Goal: Task Accomplishment & Management: Manage account settings

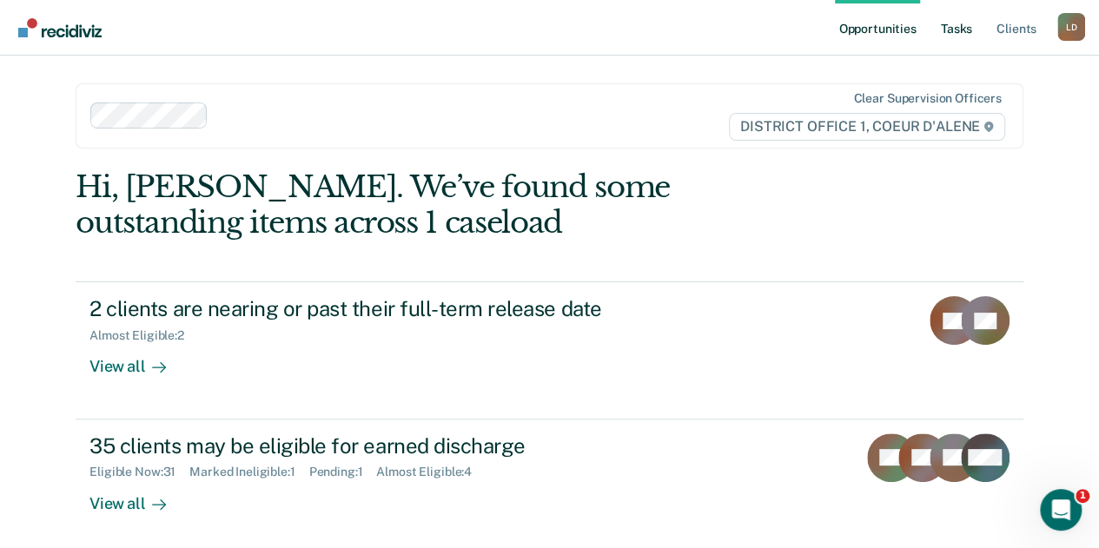
click at [956, 30] on link "Tasks" at bounding box center [956, 28] width 38 height 56
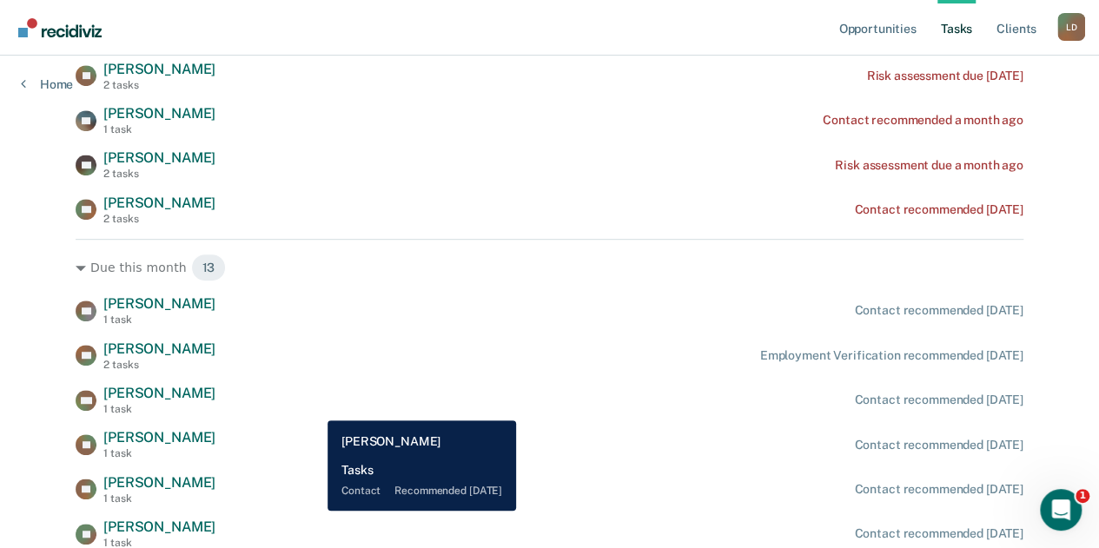
scroll to position [261, 0]
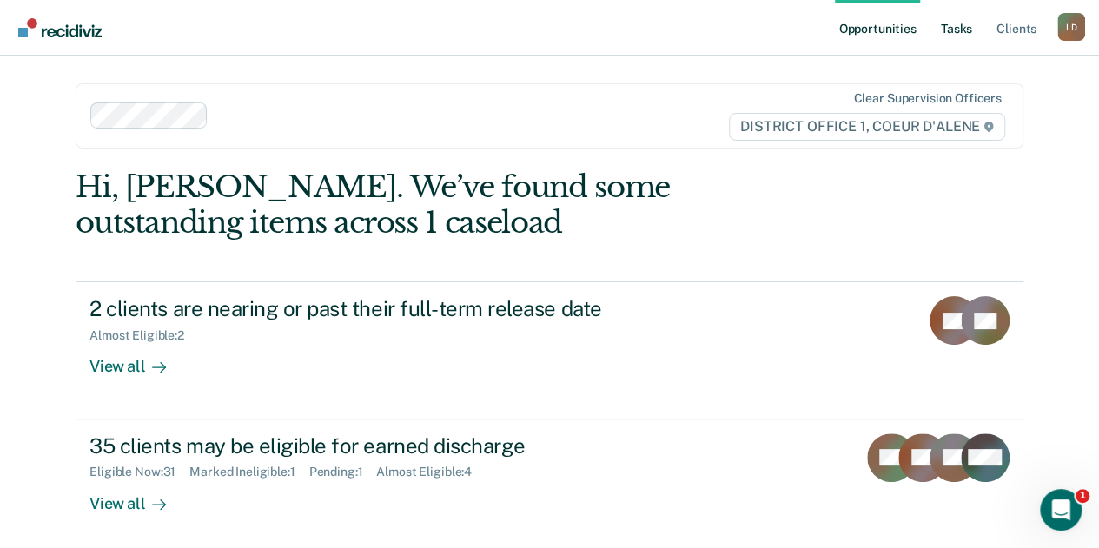
click at [965, 26] on link "Tasks" at bounding box center [956, 28] width 38 height 56
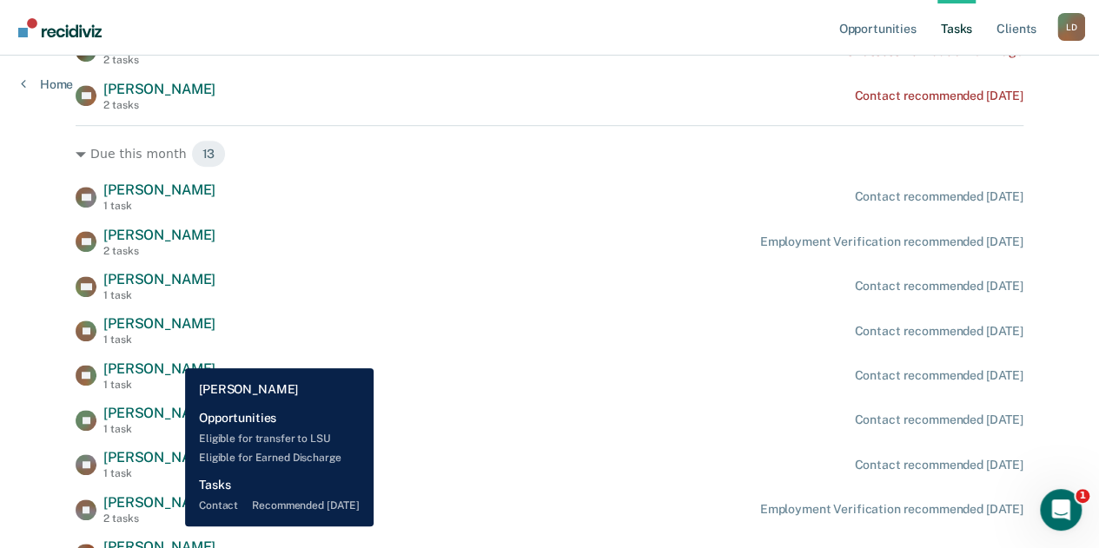
scroll to position [347, 0]
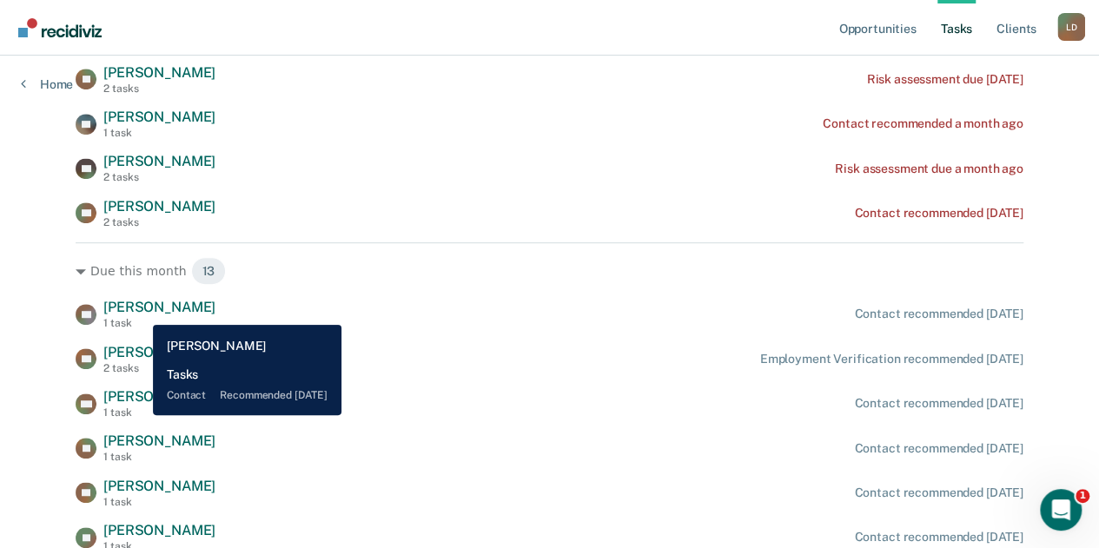
click at [140, 312] on span "[PERSON_NAME]" at bounding box center [159, 307] width 112 height 17
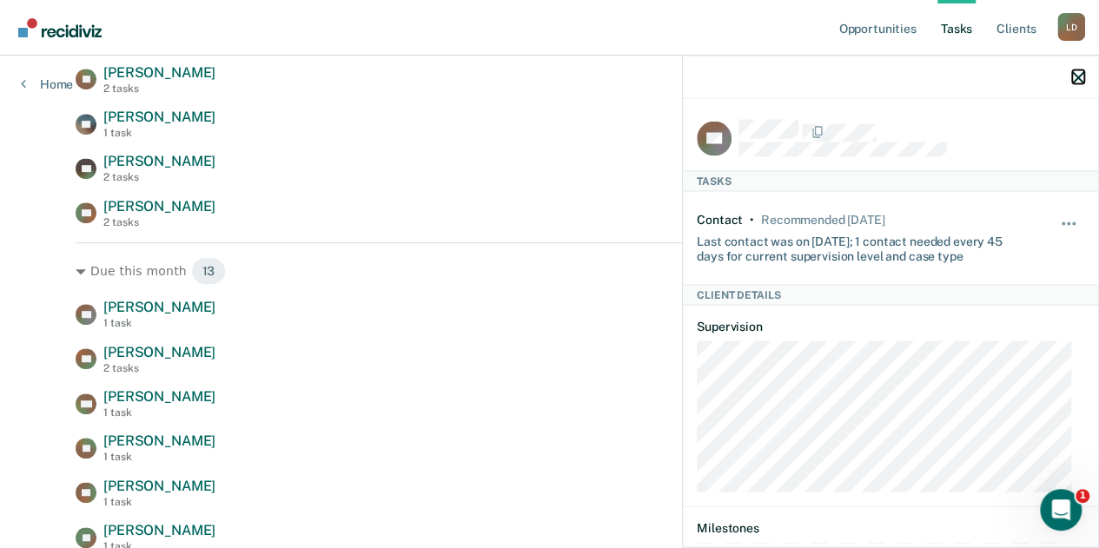
click at [1074, 80] on icon "button" at bounding box center [1078, 77] width 12 height 12
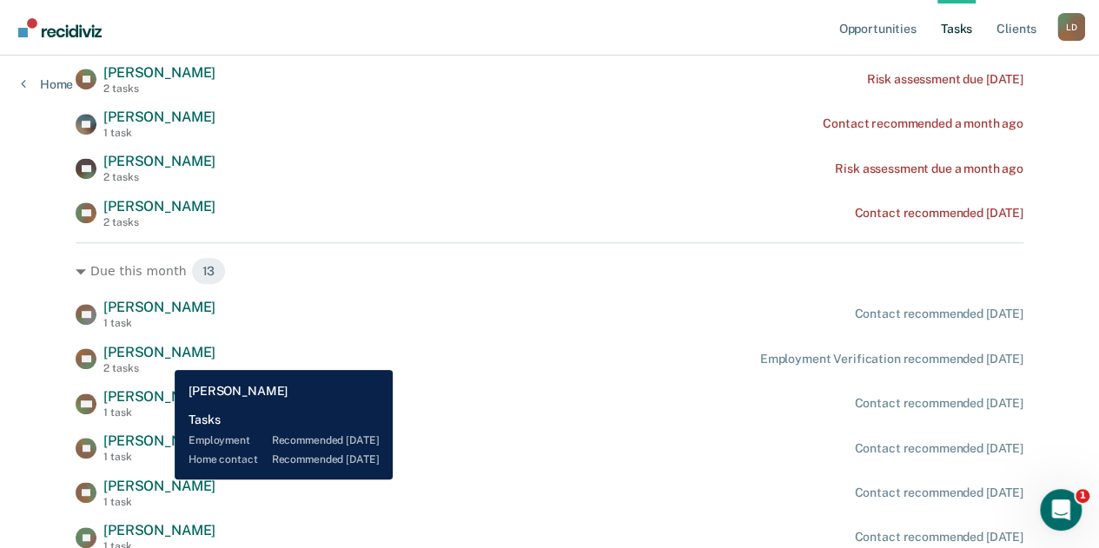
click at [162, 357] on span "[PERSON_NAME]" at bounding box center [159, 352] width 112 height 17
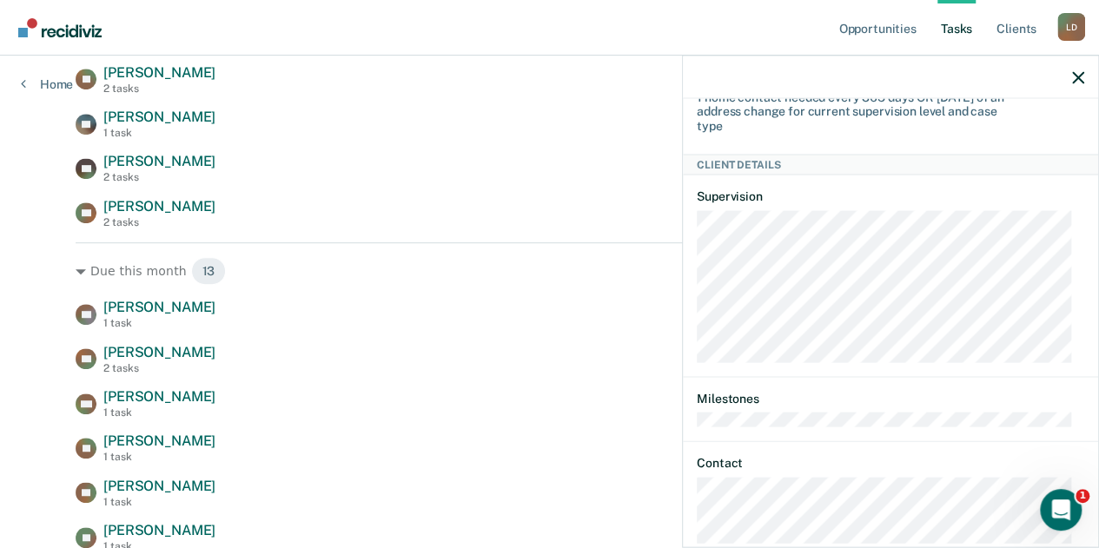
scroll to position [261, 0]
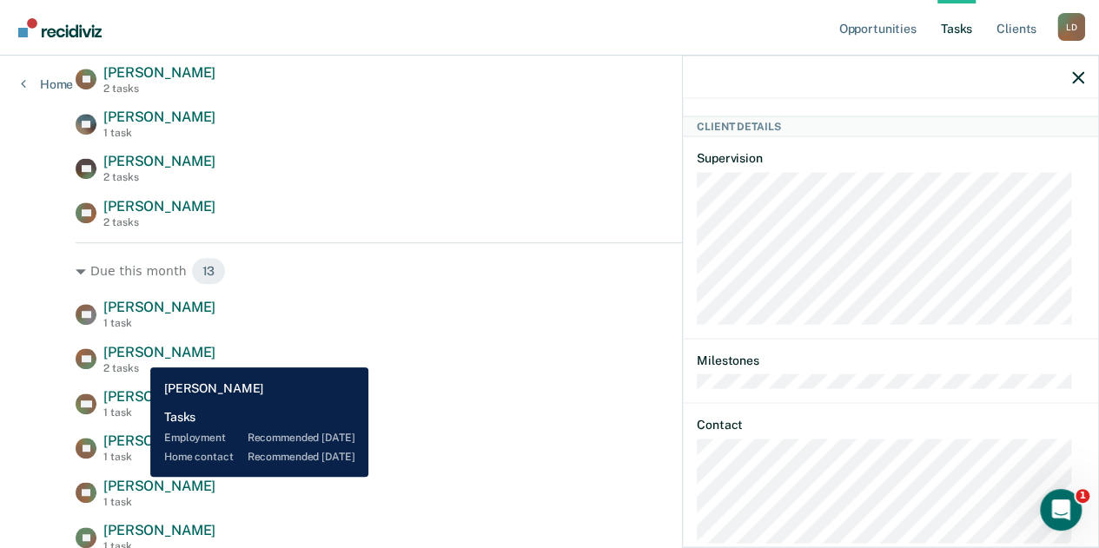
click at [137, 354] on span "[PERSON_NAME]" at bounding box center [159, 352] width 112 height 17
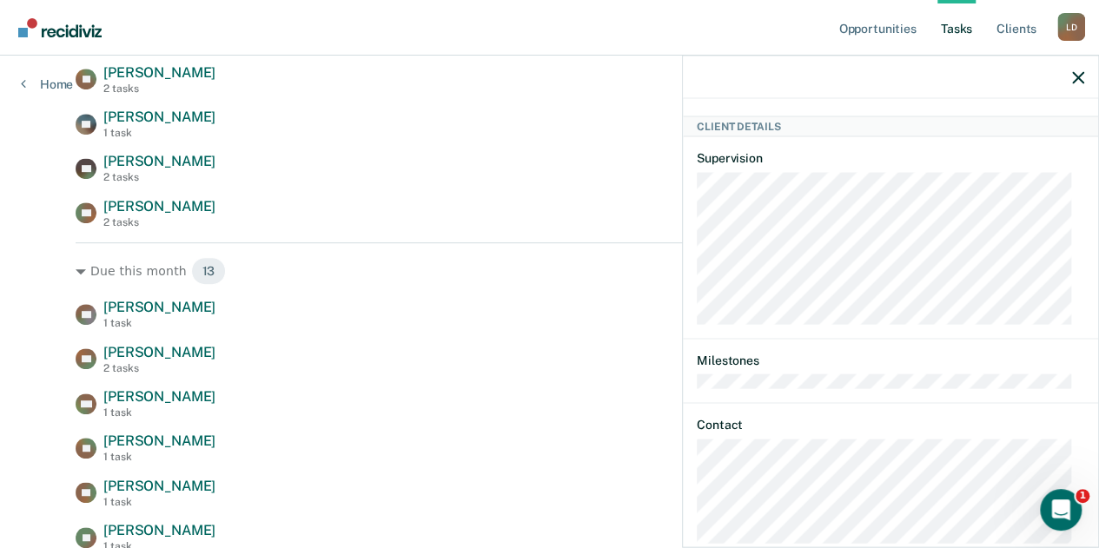
scroll to position [297, 0]
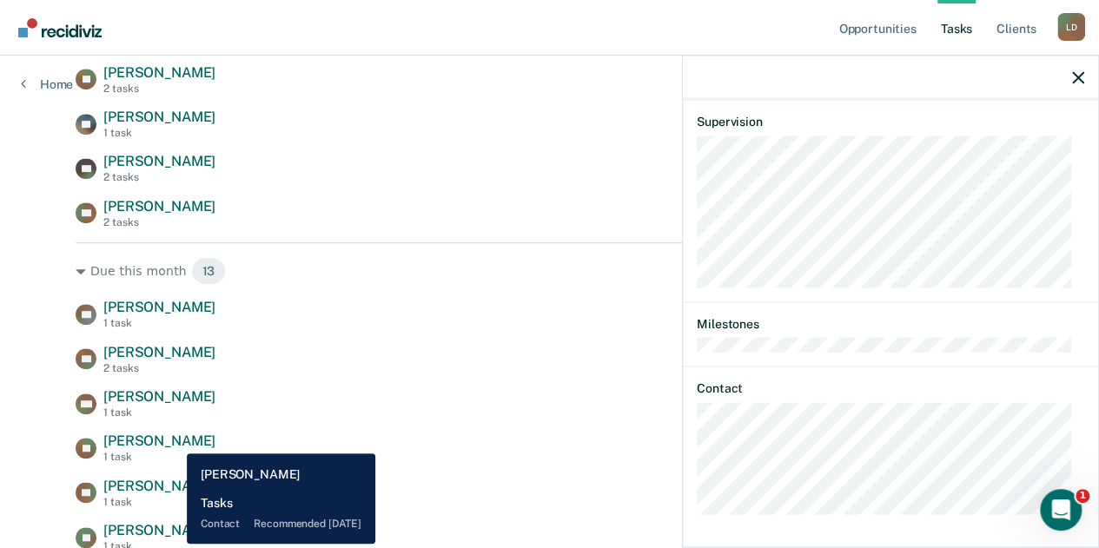
click at [174, 441] on span "[PERSON_NAME]" at bounding box center [159, 441] width 112 height 17
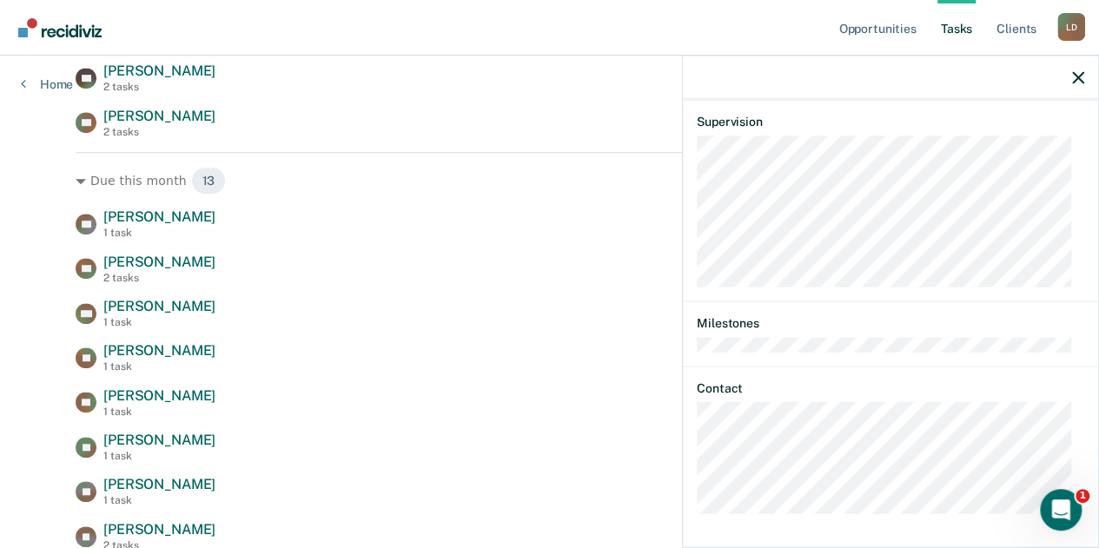
scroll to position [521, 0]
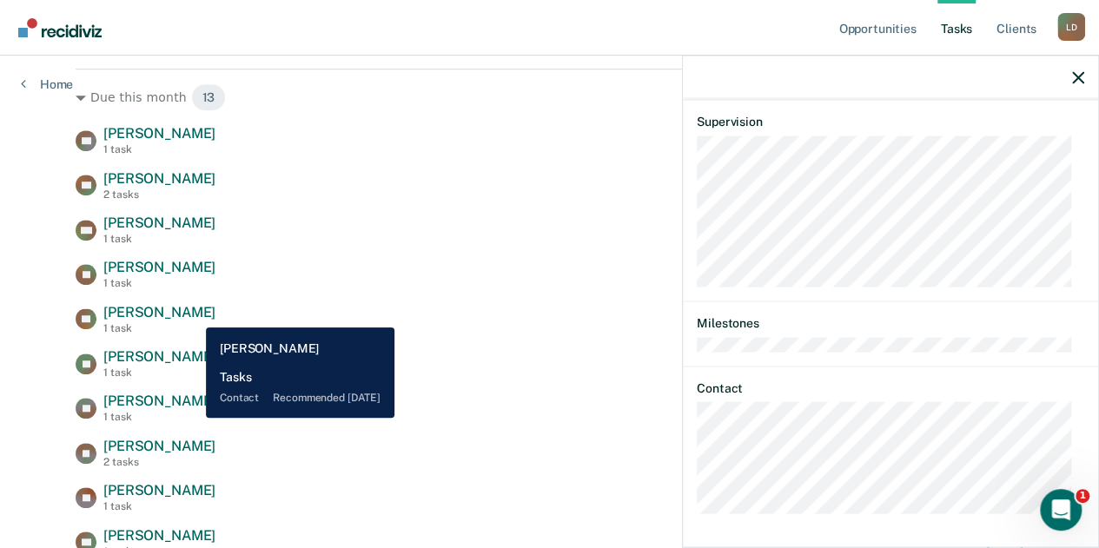
click at [193, 314] on span "[PERSON_NAME]" at bounding box center [159, 312] width 112 height 17
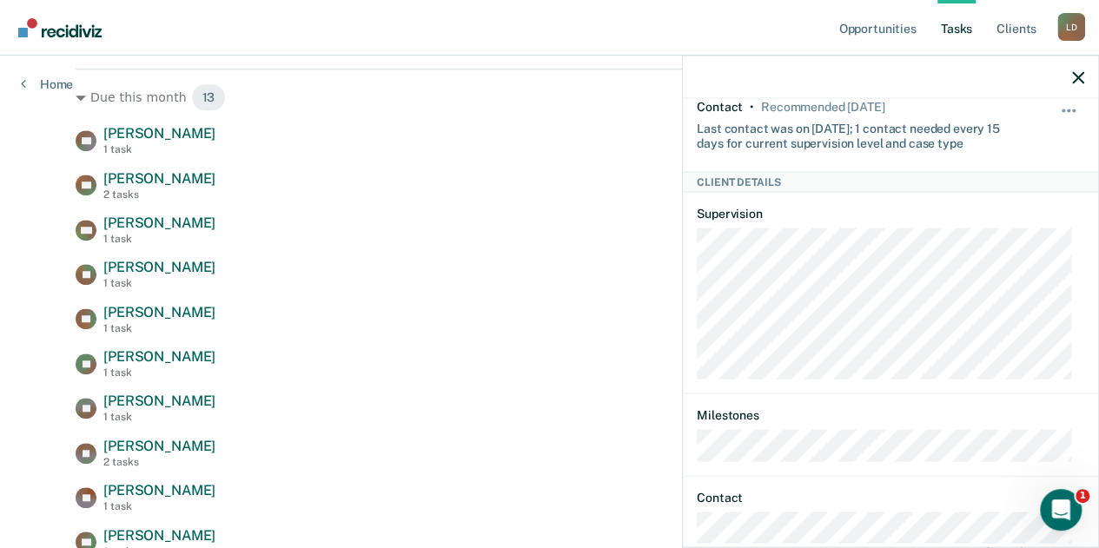
scroll to position [0, 0]
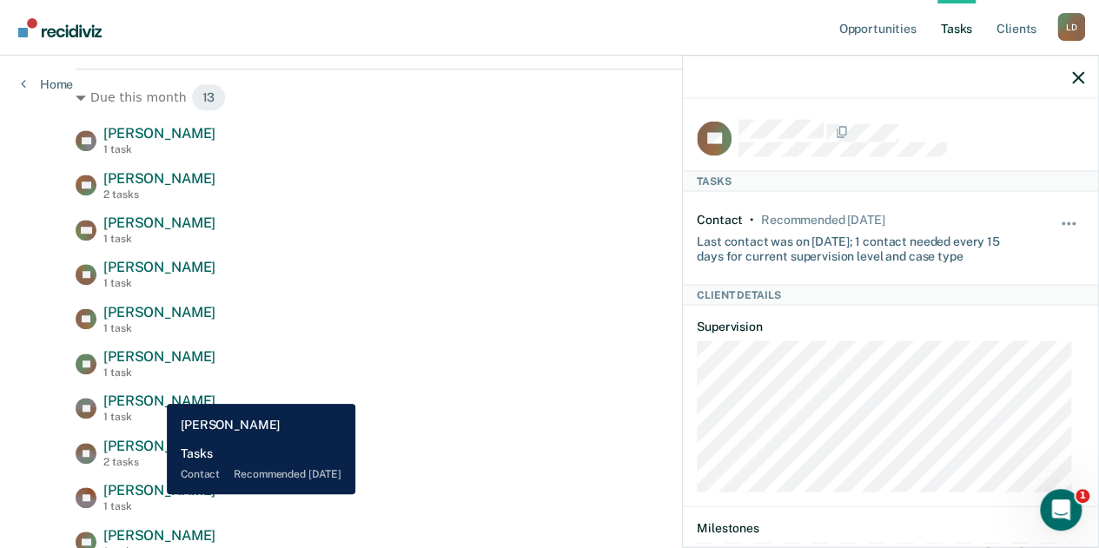
click at [154, 494] on span "[PERSON_NAME]" at bounding box center [159, 490] width 112 height 17
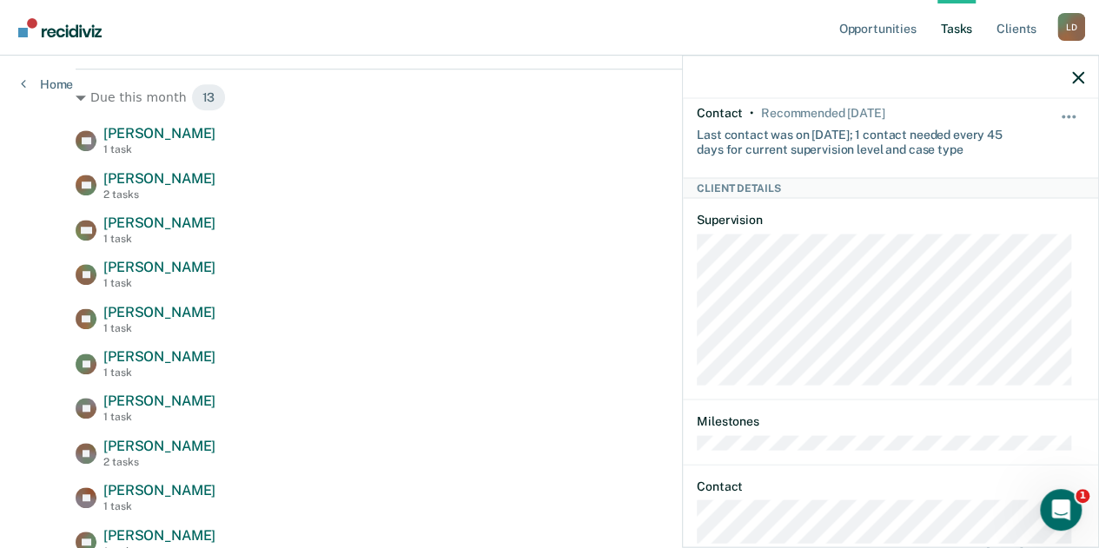
scroll to position [205, 0]
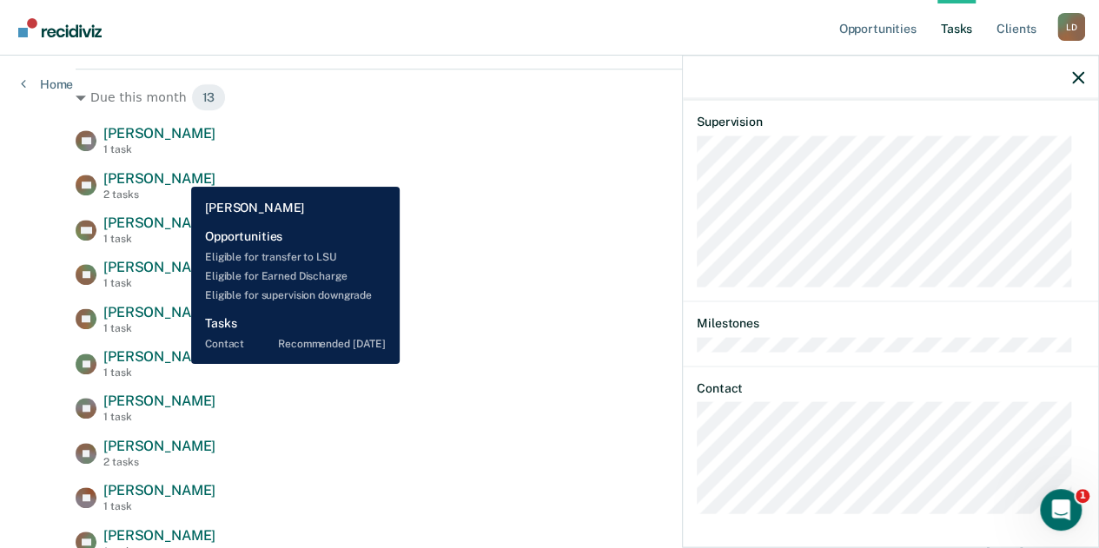
click at [178, 364] on span "[PERSON_NAME]" at bounding box center [159, 356] width 112 height 17
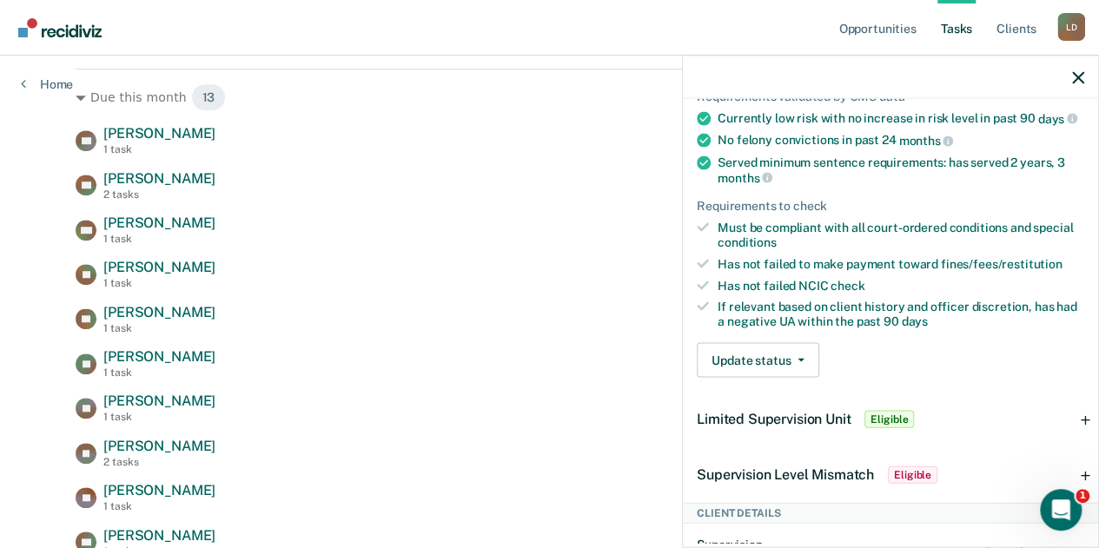
scroll to position [280, 0]
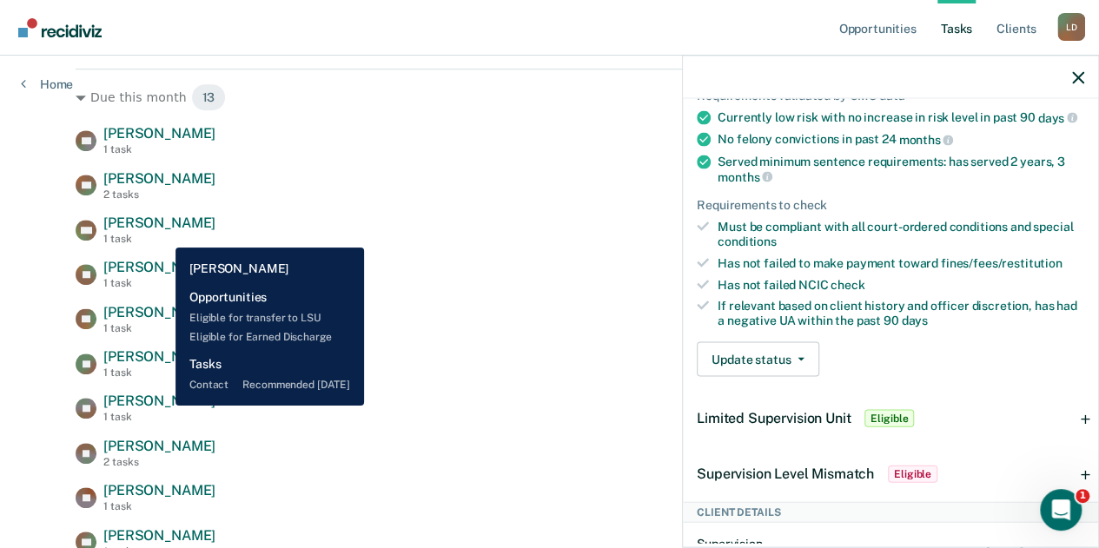
click at [162, 406] on span "[PERSON_NAME]" at bounding box center [159, 401] width 112 height 17
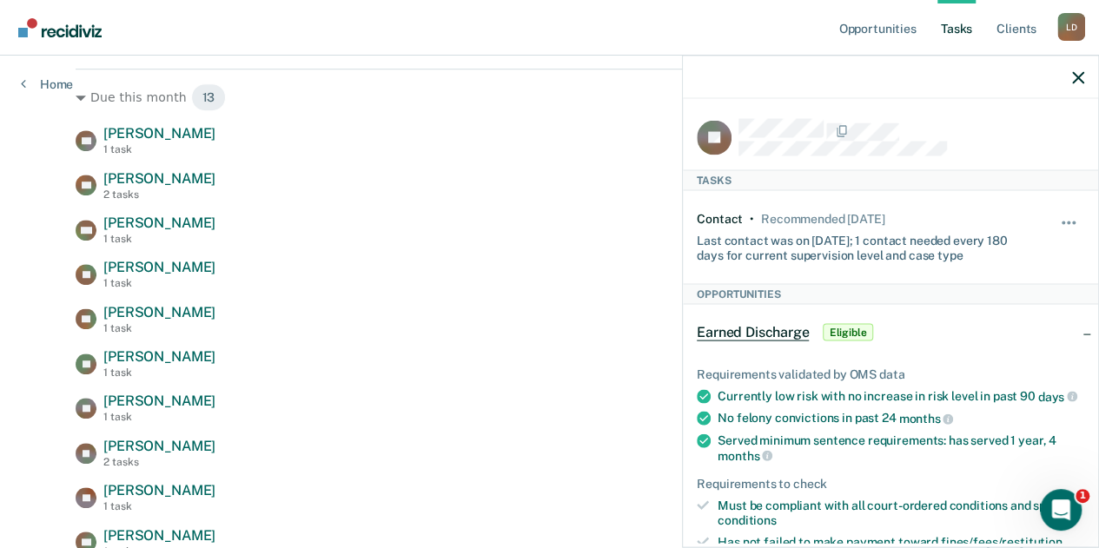
scroll to position [0, 0]
click at [1077, 78] on icon "button" at bounding box center [1078, 77] width 12 height 12
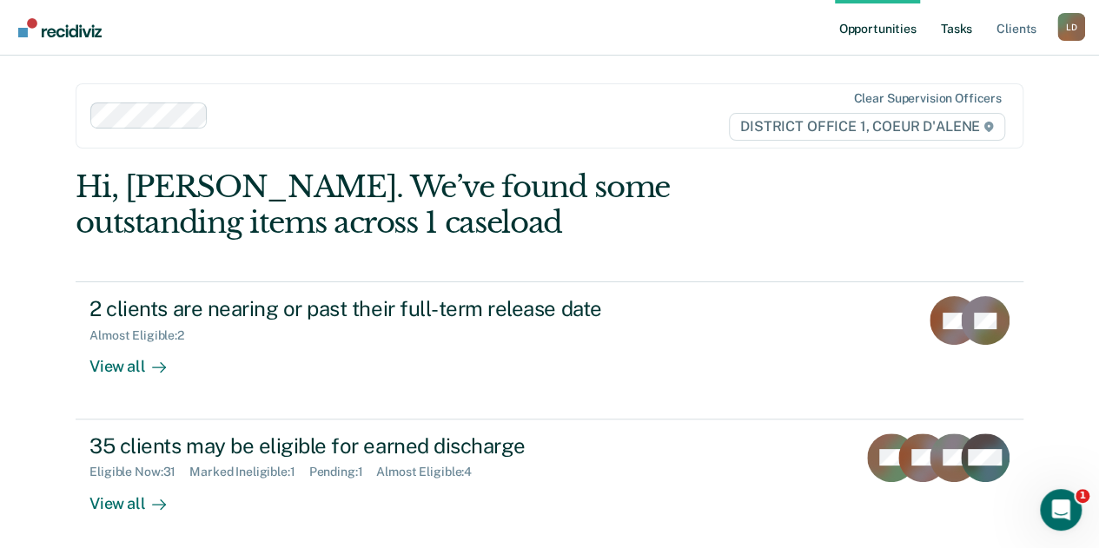
click at [960, 26] on link "Tasks" at bounding box center [956, 28] width 38 height 56
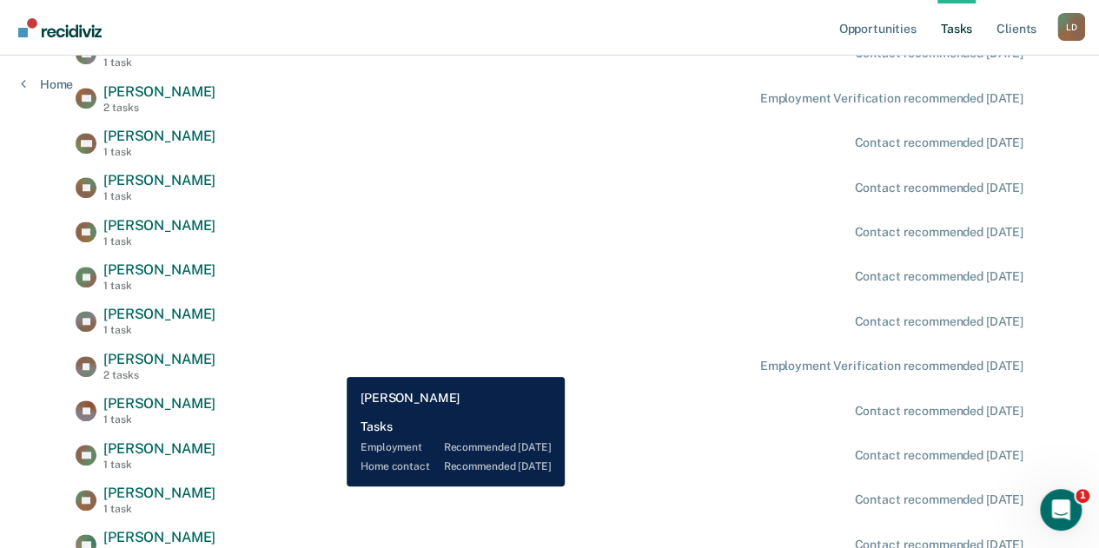
scroll to position [695, 0]
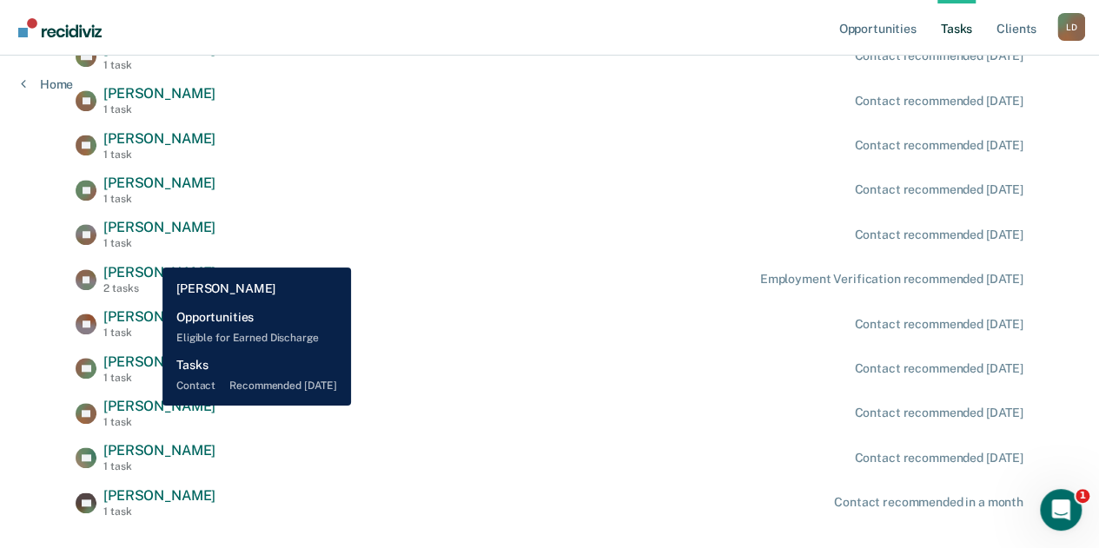
click at [149, 406] on span "[PERSON_NAME]" at bounding box center [159, 406] width 112 height 17
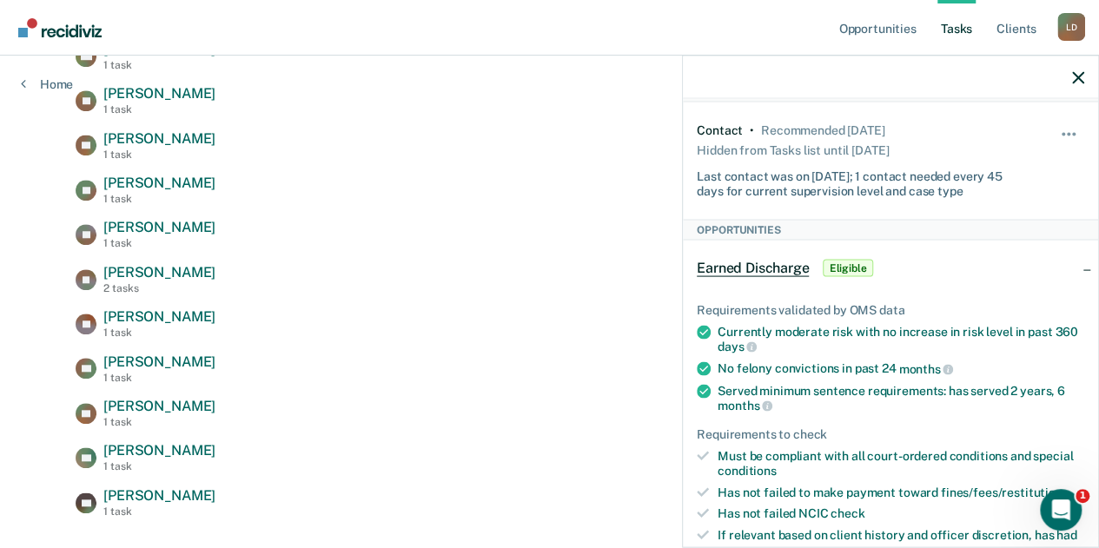
scroll to position [174, 0]
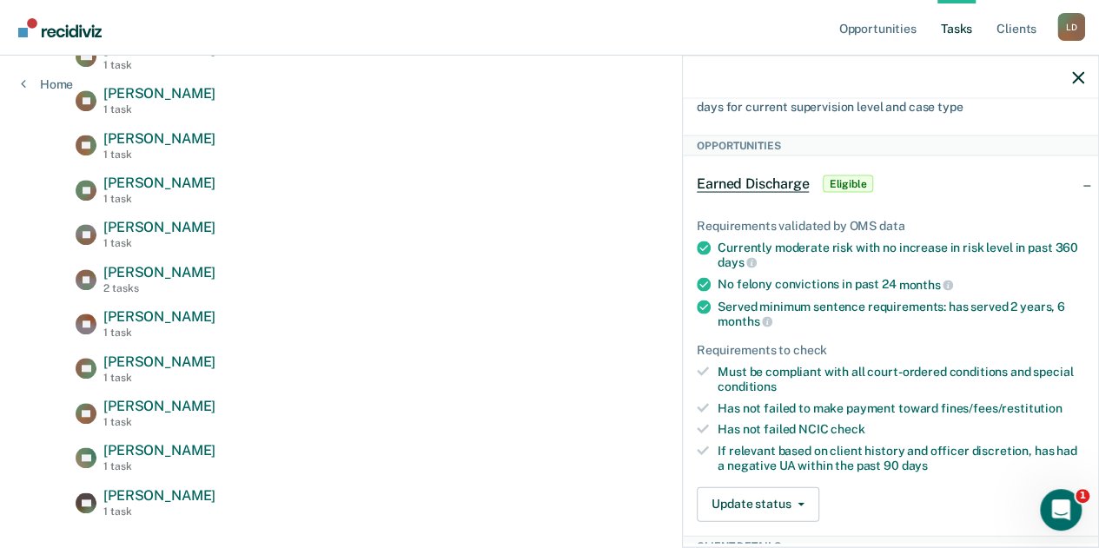
click at [840, 181] on span "Eligible" at bounding box center [848, 183] width 50 height 17
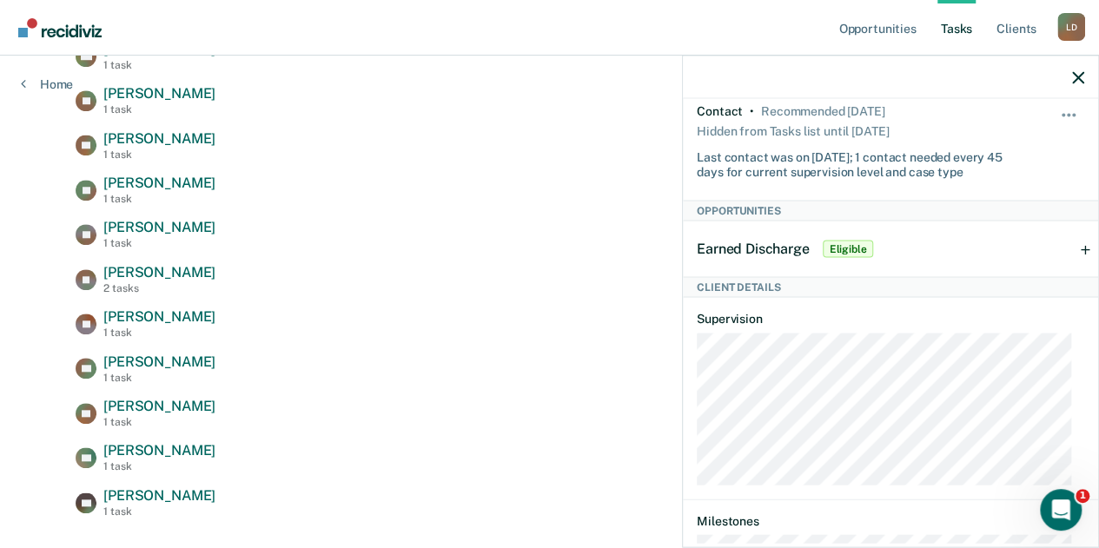
scroll to position [0, 0]
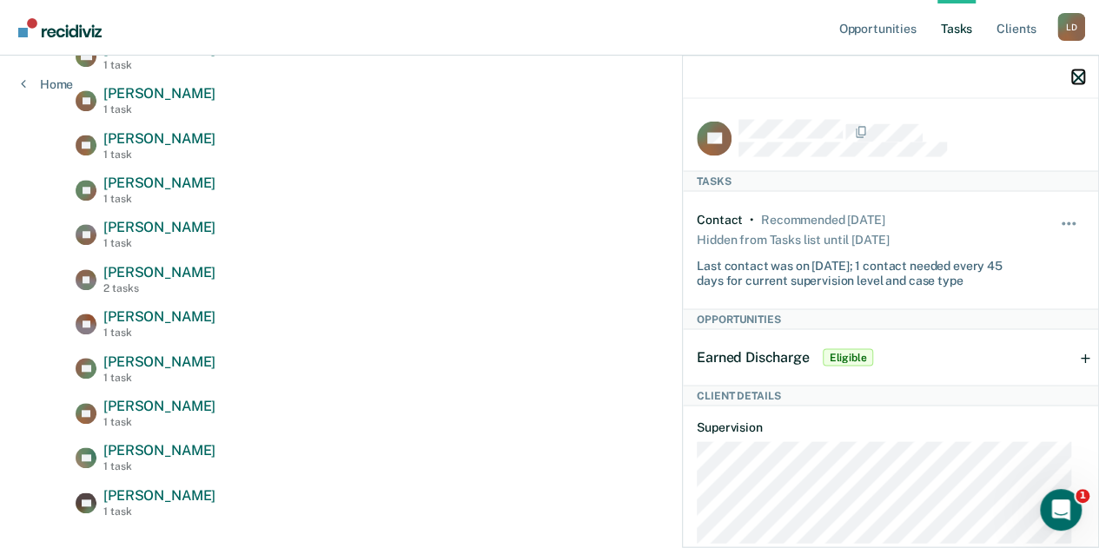
click at [1075, 79] on icon "button" at bounding box center [1078, 77] width 12 height 12
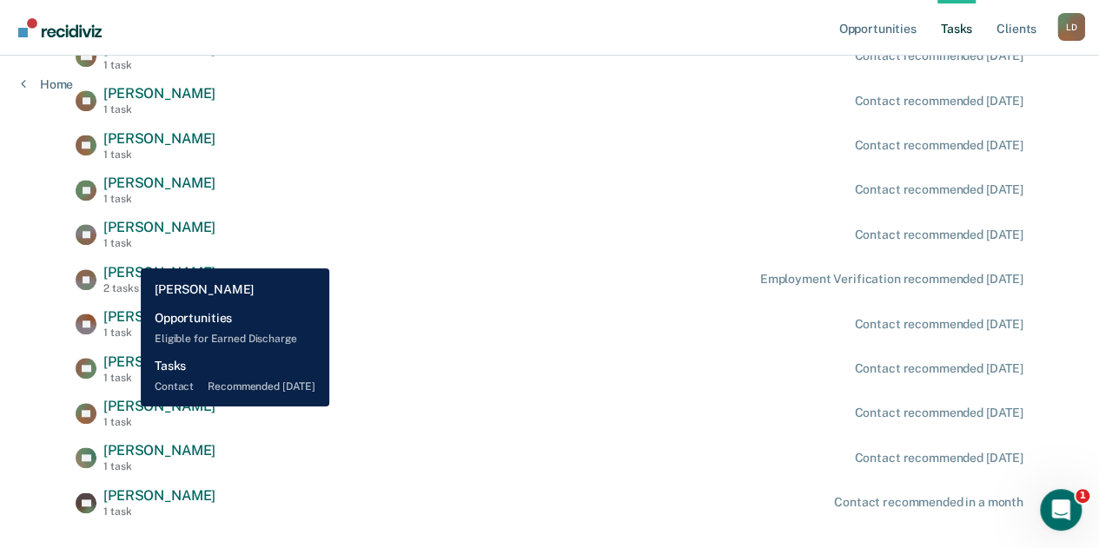
click at [128, 406] on span "[PERSON_NAME]" at bounding box center [159, 406] width 112 height 17
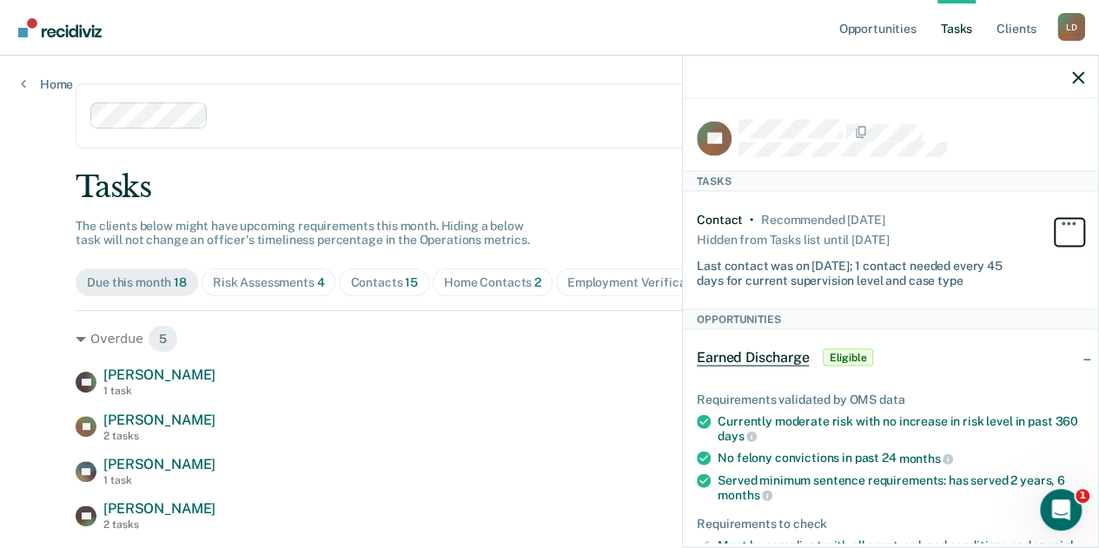
click at [1054, 222] on button "button" at bounding box center [1069, 233] width 30 height 28
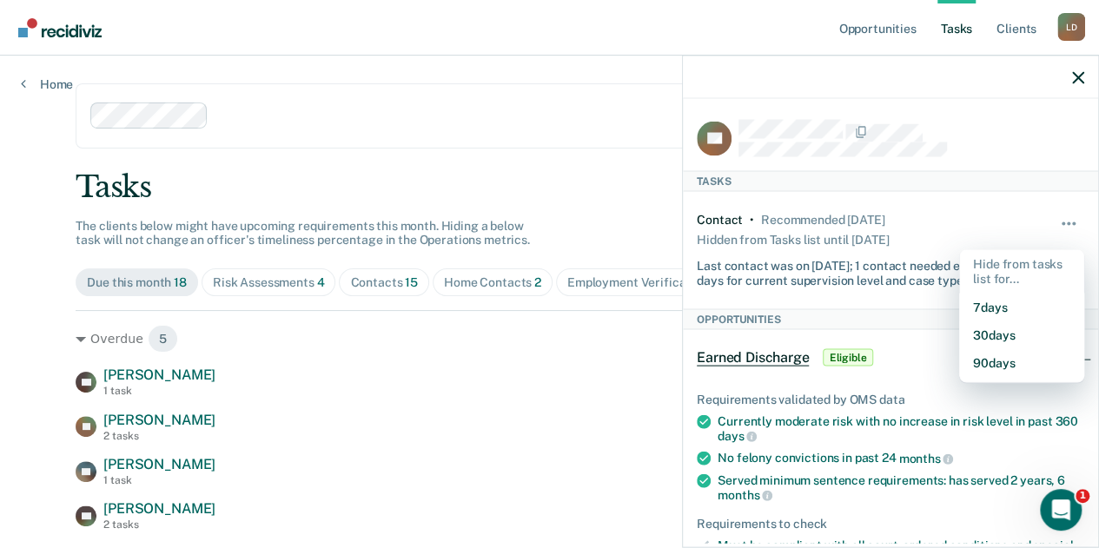
click at [1014, 261] on div "Contact • Recommended [DATE] Hidden from Tasks list until [DATE] Last contact w…" at bounding box center [890, 250] width 387 height 116
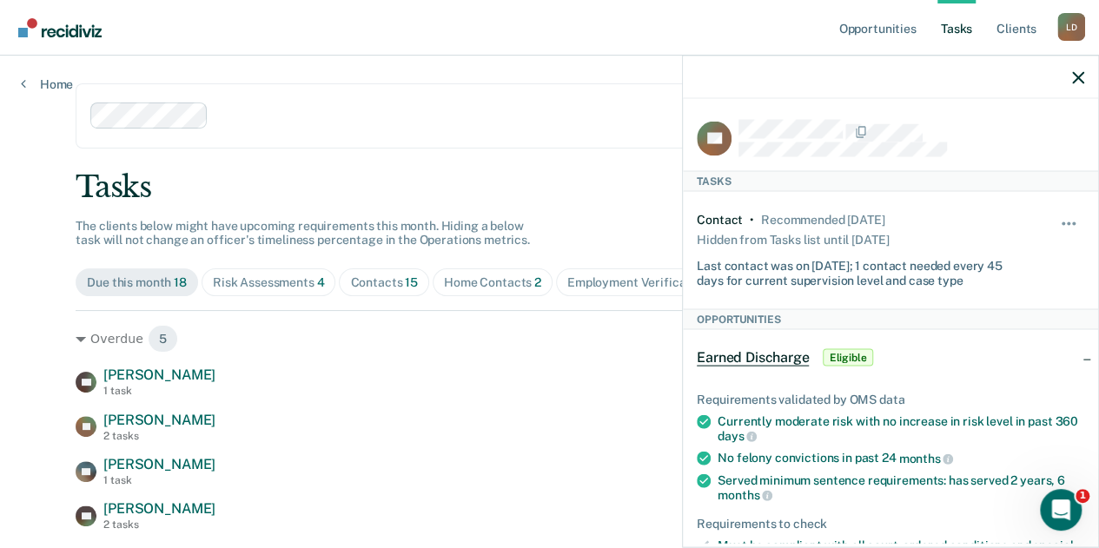
drag, startPoint x: 1059, startPoint y: 204, endPoint x: 1056, endPoint y: 215, distance: 10.7
click at [1056, 212] on div "Contact • Recommended [DATE] Hidden from Tasks list until [DATE] Last contact w…" at bounding box center [890, 250] width 387 height 116
click at [1067, 222] on span "button" at bounding box center [1068, 223] width 3 height 3
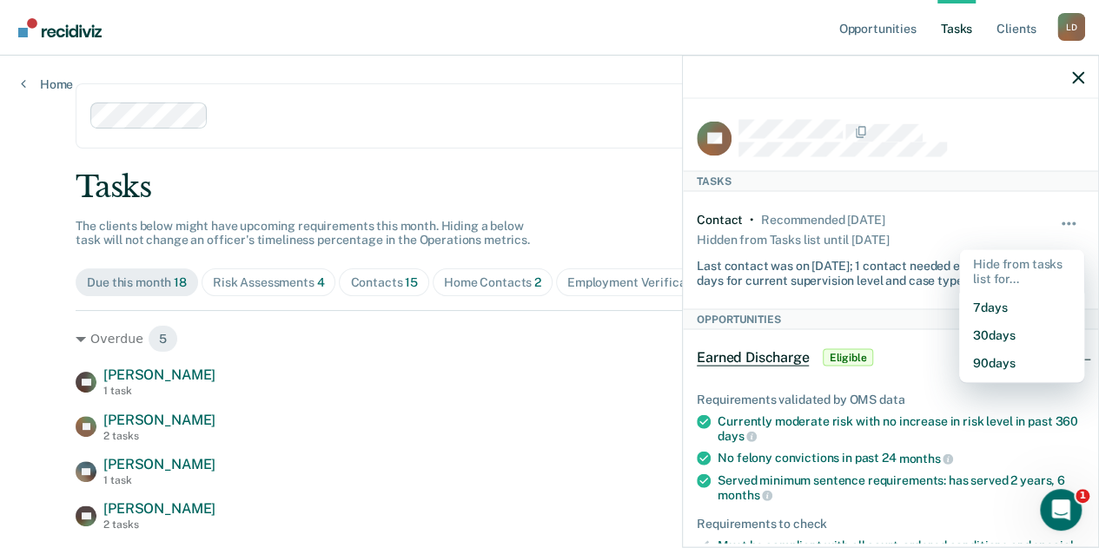
click at [962, 261] on div "Contact • Recommended [DATE] Hidden from Tasks list until [DATE] Last contact w…" at bounding box center [890, 250] width 387 height 116
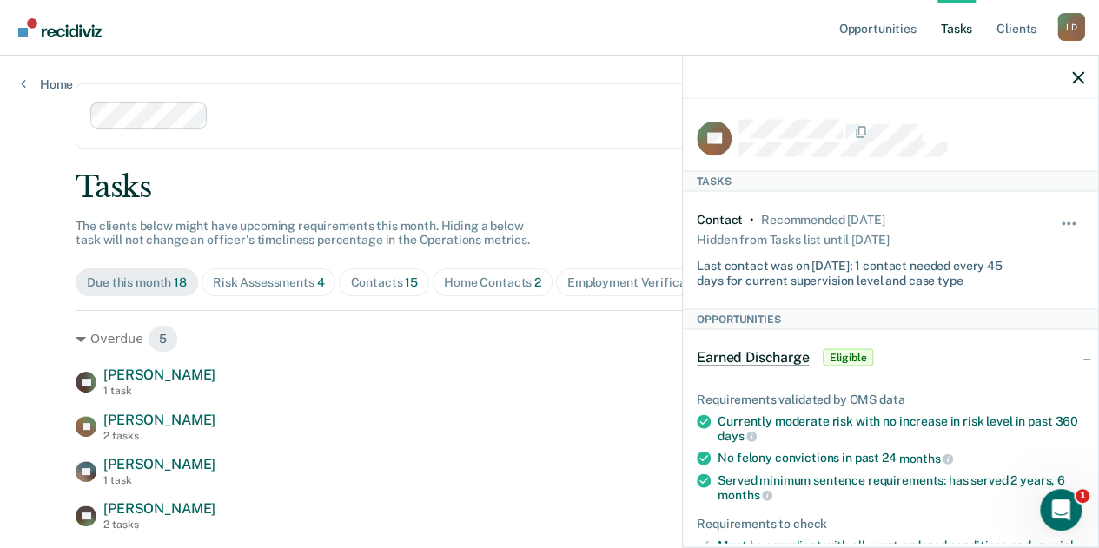
click at [812, 257] on div "Last contact was on [DATE]; 1 contact needed every 45 days for current supervis…" at bounding box center [858, 270] width 323 height 36
click at [716, 178] on div "Tasks" at bounding box center [890, 180] width 415 height 21
click at [1079, 77] on icon "button" at bounding box center [1078, 77] width 12 height 12
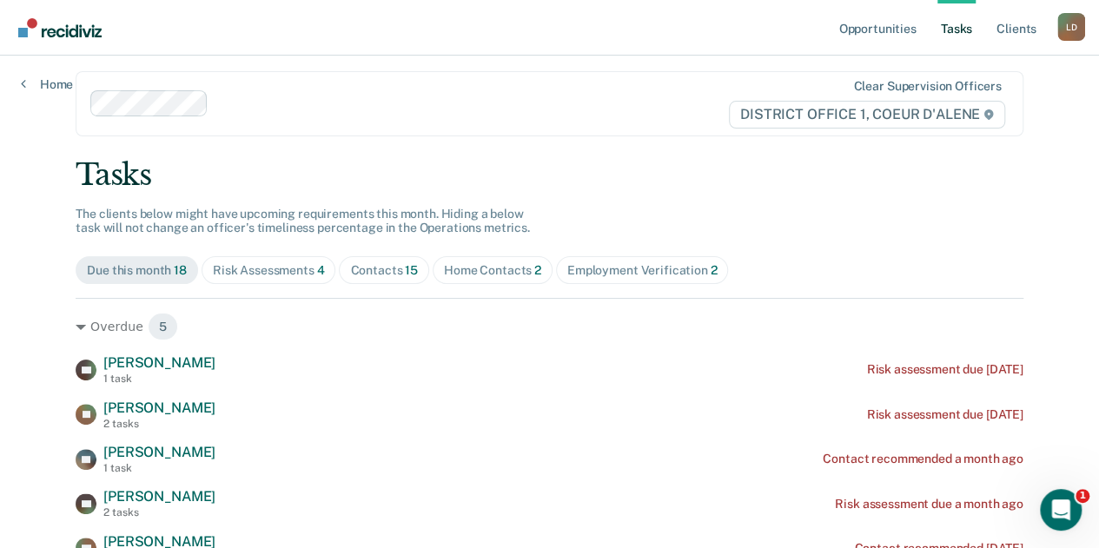
scroll to position [174, 0]
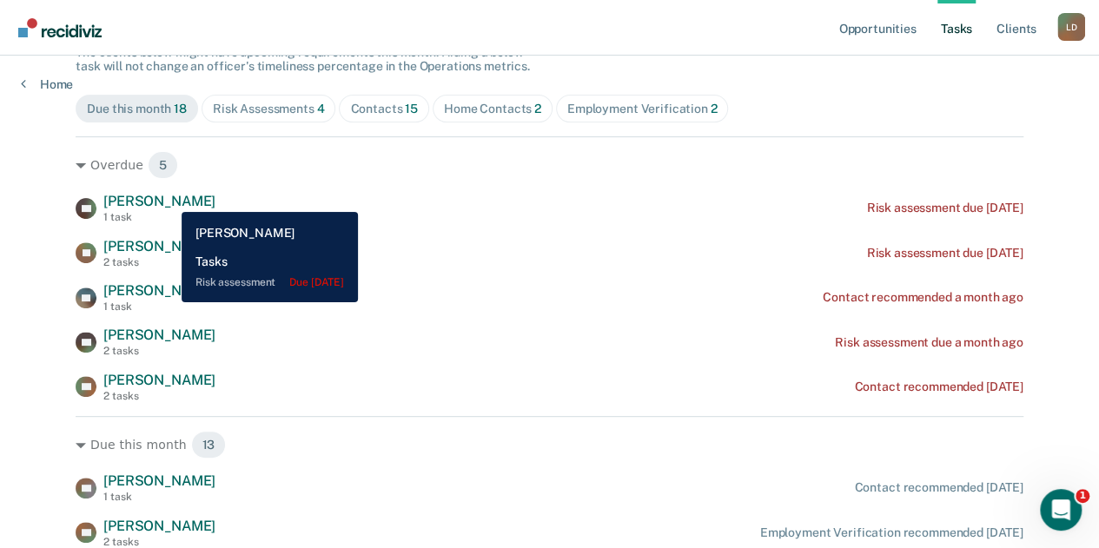
click at [168, 199] on span "[PERSON_NAME]" at bounding box center [159, 201] width 112 height 17
